Goal: Task Accomplishment & Management: Complete application form

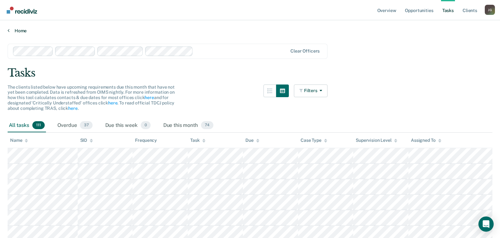
click at [23, 28] on link "Home" at bounding box center [250, 31] width 485 height 6
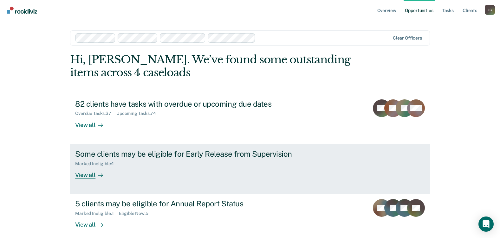
scroll to position [31, 0]
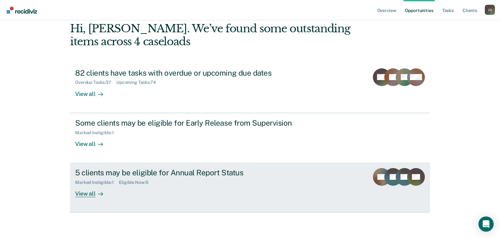
click at [283, 182] on div "Marked Ineligible : 1 Eligible Now : 5" at bounding box center [186, 182] width 223 height 8
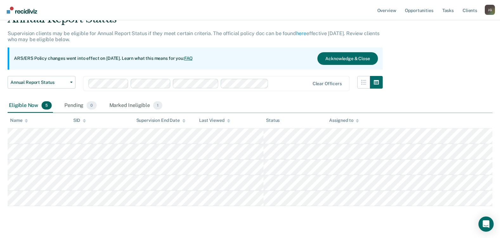
scroll to position [32, 0]
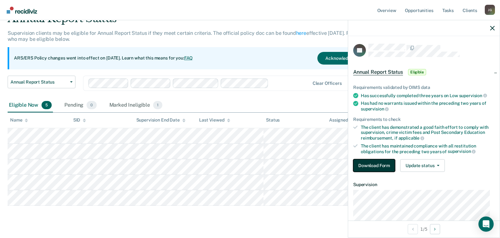
click at [379, 164] on button "Download Form" at bounding box center [374, 166] width 42 height 13
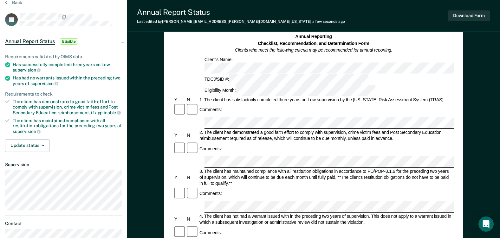
scroll to position [63, 0]
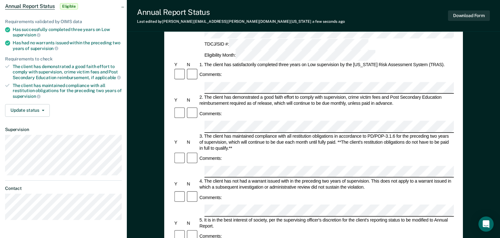
click at [234, 191] on div "Comments:" at bounding box center [313, 197] width 281 height 13
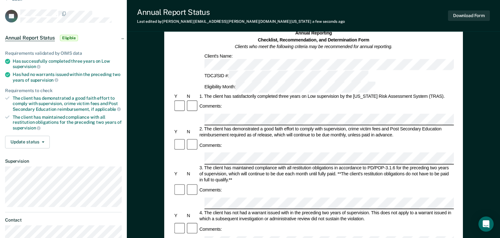
click at [373, 139] on div "Comments:" at bounding box center [313, 145] width 281 height 13
click at [382, 210] on div "4. The client has not had a warrant issued with in the preceding two years of s…" at bounding box center [327, 216] width 256 height 12
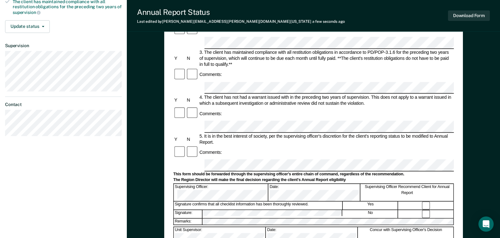
scroll to position [159, 0]
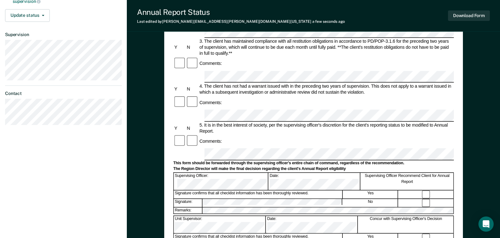
click at [481, 103] on div "Annual Reporting Checklist, Recommendation, and Determination Form Clients who …" at bounding box center [313, 107] width 373 height 452
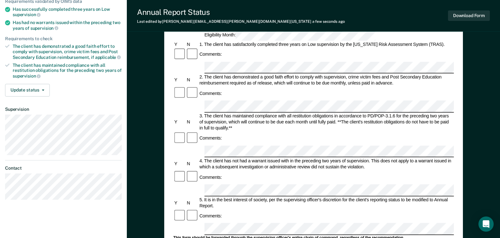
scroll to position [95, 0]
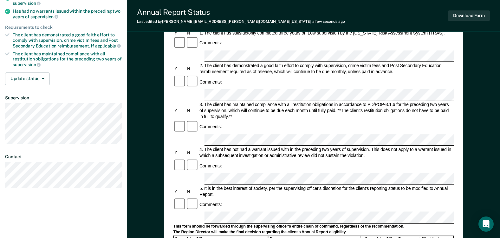
click at [472, 117] on div "Annual Reporting Checklist, Recommendation, and Determination Form Clients who …" at bounding box center [313, 170] width 373 height 452
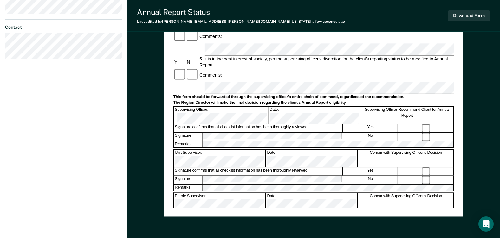
scroll to position [253, 0]
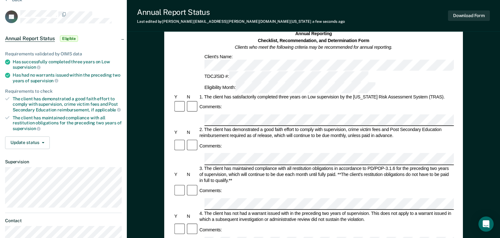
scroll to position [0, 0]
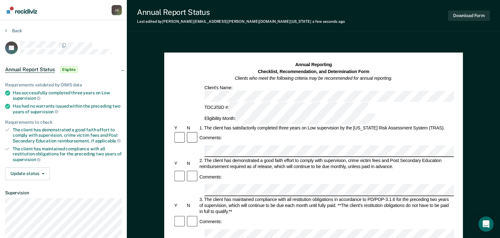
click at [329, 125] on div "1. The client has satisfactorily completed three years on Low supervision by th…" at bounding box center [327, 128] width 256 height 6
click at [269, 67] on h1 "Annual Reporting Checklist, Recommendation, and Determination Form Clients who …" at bounding box center [314, 72] width 158 height 20
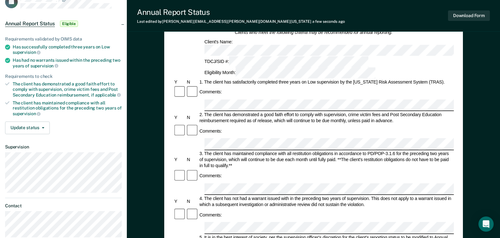
scroll to position [32, 0]
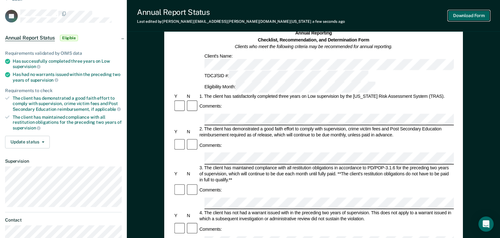
click at [475, 17] on button "Download Form" at bounding box center [469, 15] width 42 height 10
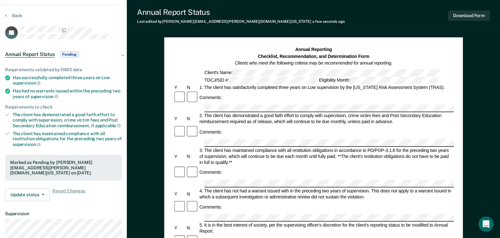
scroll to position [0, 0]
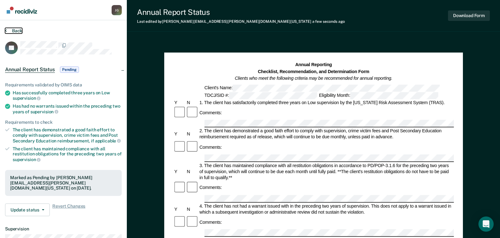
click at [16, 30] on button "Back" at bounding box center [13, 31] width 17 height 6
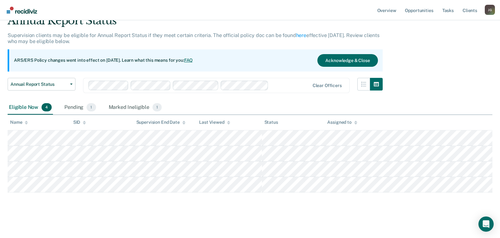
click at [164, 215] on main "Annual Report Status Supervision clients may be eligible for Annual Report Stat…" at bounding box center [250, 120] width 500 height 232
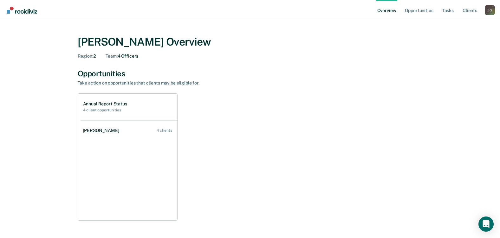
click at [332, 56] on div "Region : 2 Team : 4 Officers" at bounding box center [250, 56] width 345 height 5
click at [27, 10] on img "Main navigation" at bounding box center [22, 10] width 30 height 7
click at [125, 104] on h1 "Annual Report Status" at bounding box center [105, 103] width 44 height 5
drag, startPoint x: 215, startPoint y: 127, endPoint x: 206, endPoint y: 120, distance: 11.3
click at [216, 126] on div "Annual Report Status 4 client opportunities [PERSON_NAME] 4 clients" at bounding box center [250, 157] width 345 height 127
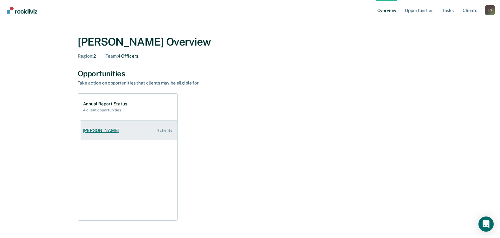
click at [119, 130] on link "[PERSON_NAME] 4 clients" at bounding box center [129, 131] width 97 height 18
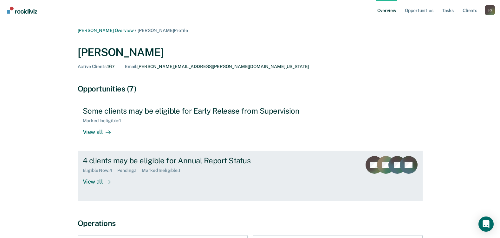
click at [264, 160] on div "4 clients may be eligible for Annual Report Status" at bounding box center [194, 160] width 223 height 9
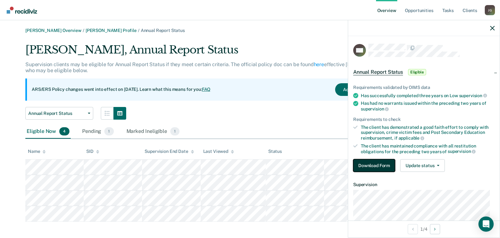
click at [370, 170] on button "Download Form" at bounding box center [374, 166] width 42 height 13
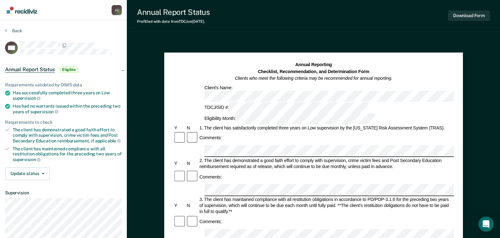
click at [365, 32] on div "Annual Report Status Prefilled with data from TDCJ on [DATE] . Download Form An…" at bounding box center [313, 231] width 373 height 462
click at [351, 12] on div "Annual Report Status Prefilled with data from TDCJ on [DATE] . Download Form" at bounding box center [313, 16] width 373 height 32
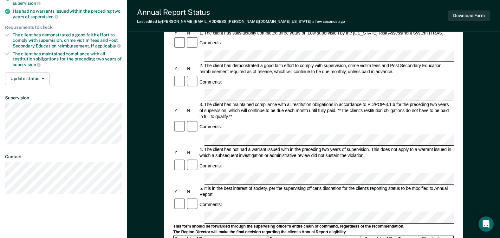
scroll to position [63, 0]
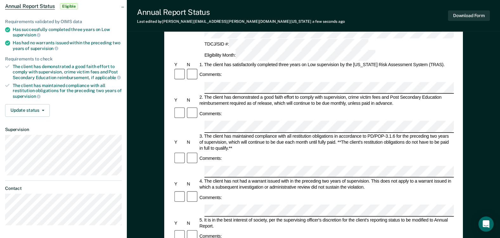
click at [419, 16] on div "Annual Report Status Last edited by [PERSON_NAME][EMAIL_ADDRESS][PERSON_NAME][D…" at bounding box center [313, 16] width 373 height 32
click at [296, 9] on div "Annual Report Status Last edited by [PERSON_NAME][EMAIL_ADDRESS][PERSON_NAME][D…" at bounding box center [313, 16] width 373 height 32
click at [481, 120] on div "Annual Reporting Checklist, Recommendation, and Determination Form Clients who …" at bounding box center [313, 202] width 373 height 452
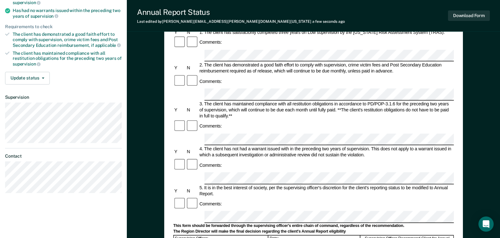
scroll to position [127, 0]
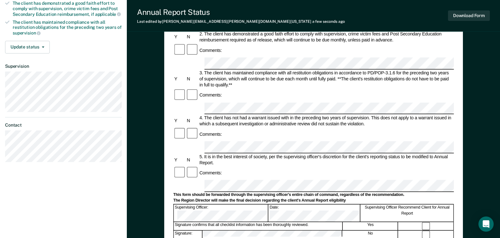
click at [351, 115] on div "4. The client has not had a warrant issued with in the preceding two years of s…" at bounding box center [327, 121] width 256 height 12
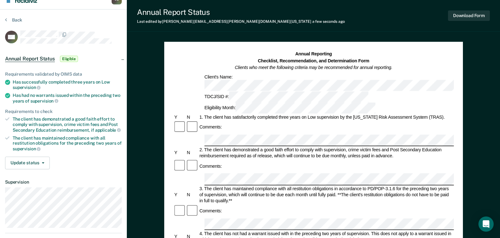
scroll to position [0, 0]
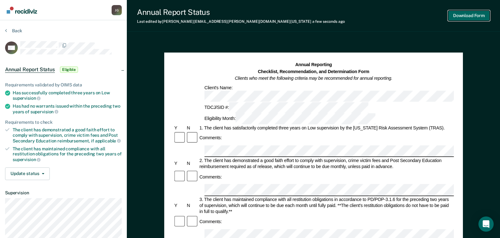
click at [472, 17] on button "Download Form" at bounding box center [469, 15] width 42 height 10
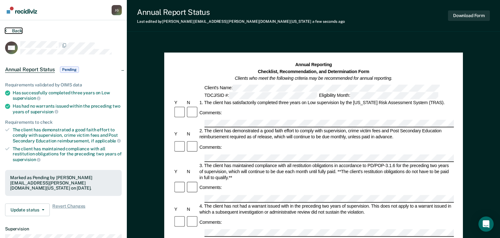
click at [17, 29] on button "Back" at bounding box center [13, 31] width 17 height 6
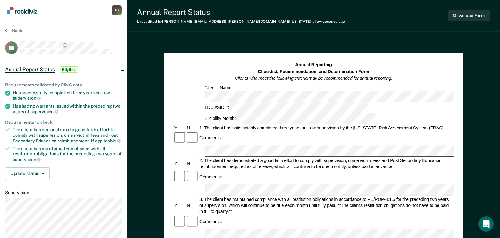
click at [238, 197] on div "3. The client has maintained compliance with all restitution obligations in acc…" at bounding box center [327, 206] width 256 height 18
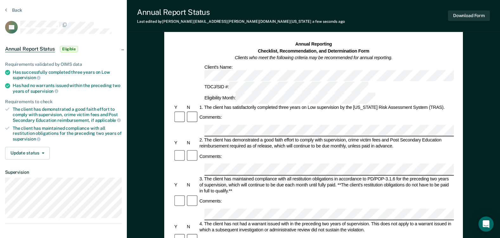
scroll to position [32, 0]
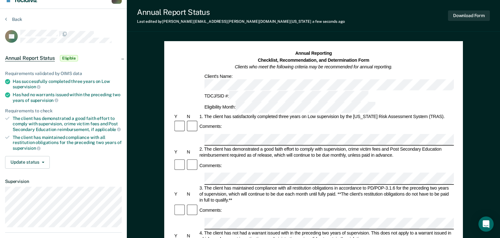
scroll to position [0, 0]
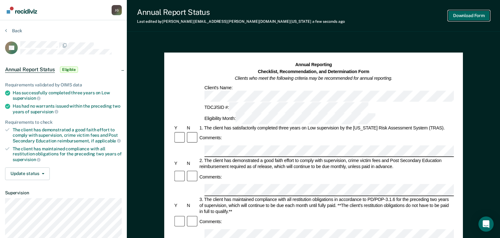
click at [466, 20] on button "Download Form" at bounding box center [469, 15] width 42 height 10
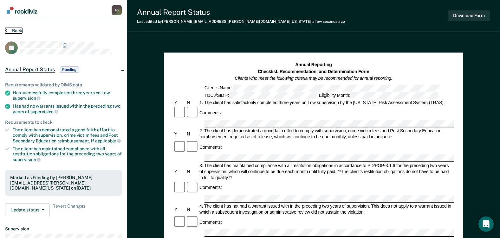
click at [17, 32] on button "Back" at bounding box center [13, 31] width 17 height 6
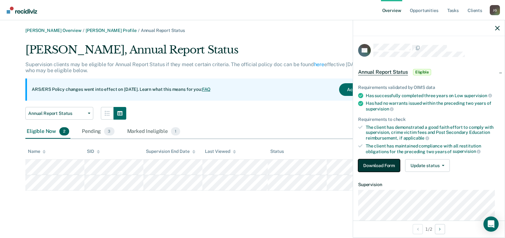
click at [366, 168] on button "Download Form" at bounding box center [379, 166] width 42 height 13
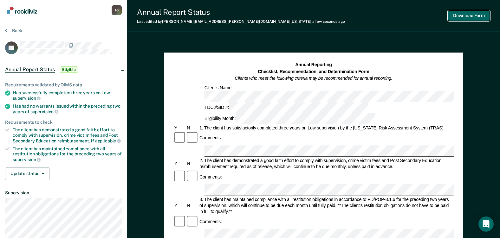
click at [467, 16] on button "Download Form" at bounding box center [469, 15] width 42 height 10
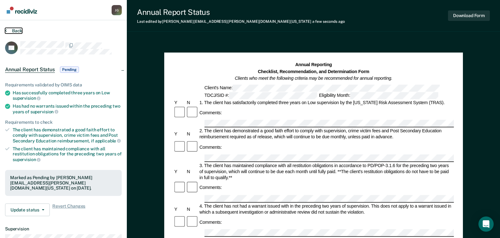
click at [11, 33] on button "Back" at bounding box center [13, 31] width 17 height 6
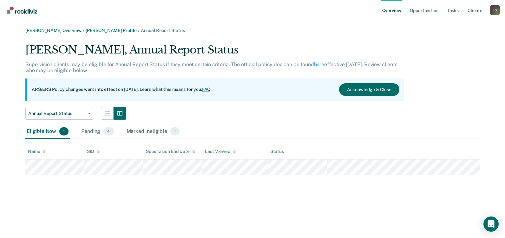
click at [238, 117] on div "Annual Report Status Annual Report Status Early Release from Supervision" at bounding box center [214, 113] width 379 height 13
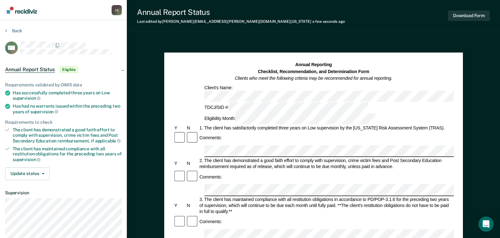
click at [265, 171] on div "Comments:" at bounding box center [313, 177] width 281 height 13
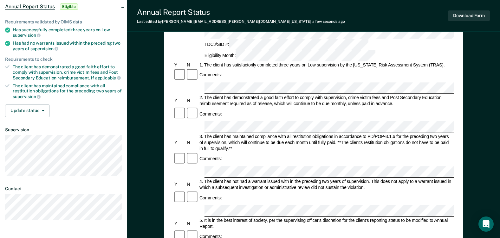
scroll to position [63, 0]
click at [316, 191] on div "Comments:" at bounding box center [313, 197] width 281 height 13
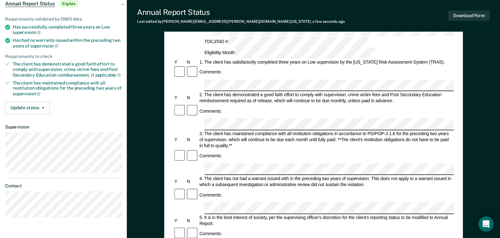
scroll to position [31, 0]
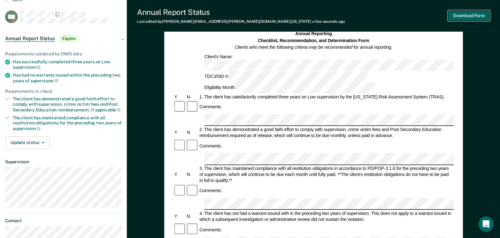
click at [472, 13] on button "Download Form" at bounding box center [469, 15] width 42 height 10
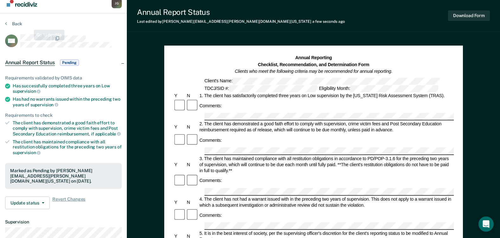
scroll to position [0, 0]
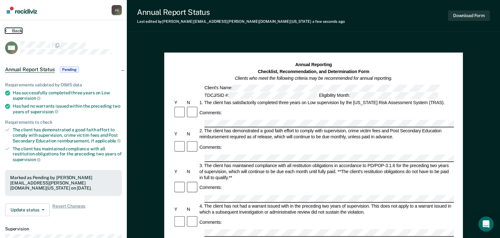
click at [10, 28] on button "Back" at bounding box center [13, 31] width 17 height 6
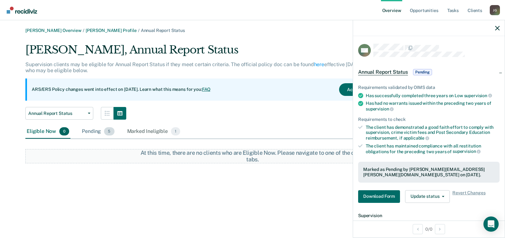
click at [96, 131] on div "Pending 5" at bounding box center [98, 132] width 35 height 14
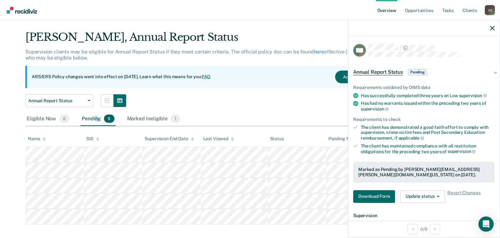
scroll to position [19, 0]
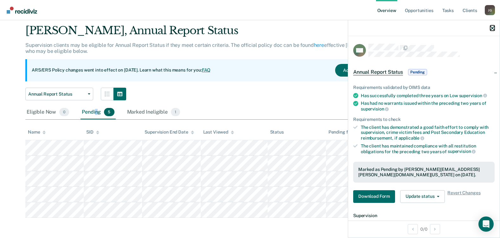
click at [494, 26] on icon "button" at bounding box center [492, 28] width 4 height 4
